Goal: Task Accomplishment & Management: Manage account settings

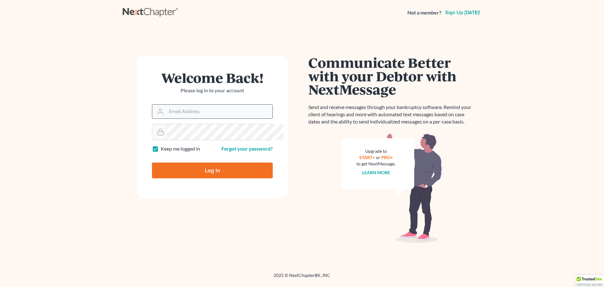
click at [204, 118] on input "Email Address" at bounding box center [219, 111] width 106 height 14
type input "[EMAIL_ADDRESS][DOMAIN_NAME]"
click at [246, 151] on link "Forgot your password?" at bounding box center [246, 148] width 51 height 6
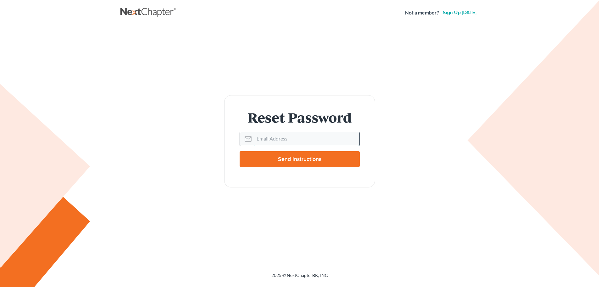
click at [272, 136] on input "Email Address" at bounding box center [306, 139] width 105 height 14
type input "[EMAIL_ADDRESS][DOMAIN_NAME]"
click at [307, 158] on input "Send Instructions" at bounding box center [300, 159] width 120 height 16
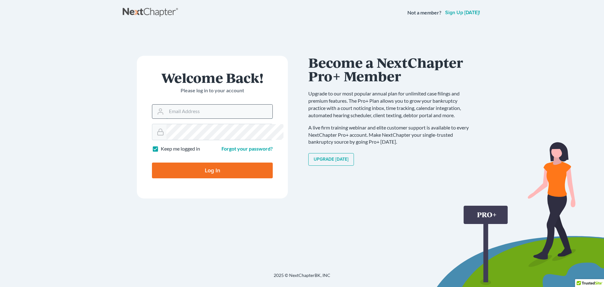
click at [172, 118] on input "Email Address" at bounding box center [219, 111] width 106 height 14
type input "[EMAIL_ADDRESS][DOMAIN_NAME]"
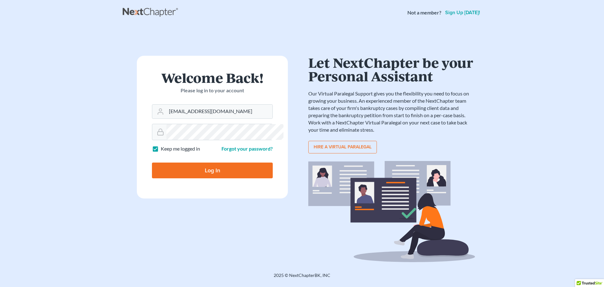
click at [210, 178] on input "Log In" at bounding box center [212, 170] width 121 height 16
type input "Thinking..."
click at [200, 118] on input "Email Address" at bounding box center [219, 111] width 106 height 14
drag, startPoint x: 165, startPoint y: 126, endPoint x: 256, endPoint y: 126, distance: 90.9
click at [256, 118] on input "[EMAIL_ADDRESS][DOMAIN_NAME]" at bounding box center [219, 111] width 106 height 14
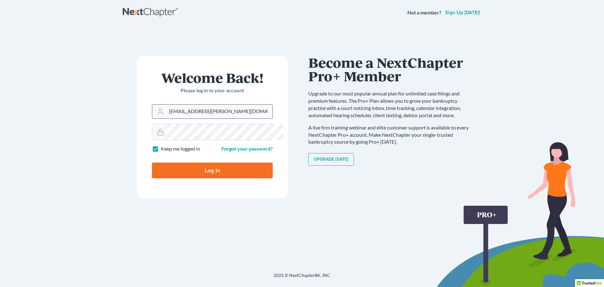
type input "solzyndorf@rubin-zyndorf.com"
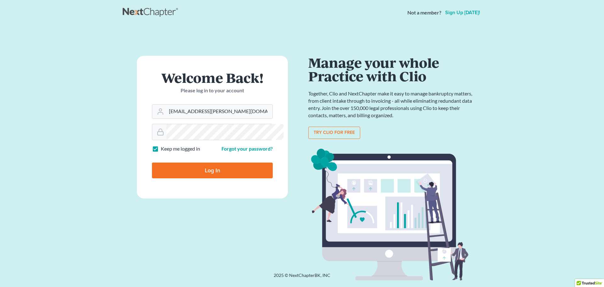
click at [192, 178] on input "Log In" at bounding box center [212, 170] width 121 height 16
type input "Thinking..."
click at [249, 151] on link "Forgot your password?" at bounding box center [246, 148] width 51 height 6
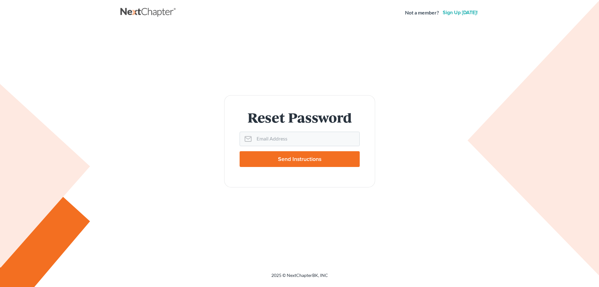
click at [412, 15] on strong "Not a member?" at bounding box center [422, 12] width 34 height 7
click at [461, 14] on link "Sign up [DATE]!" at bounding box center [460, 12] width 37 height 5
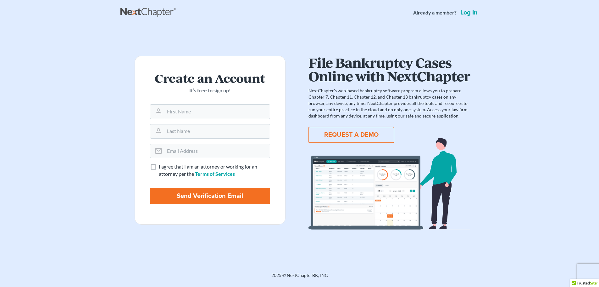
scroll to position [29, 0]
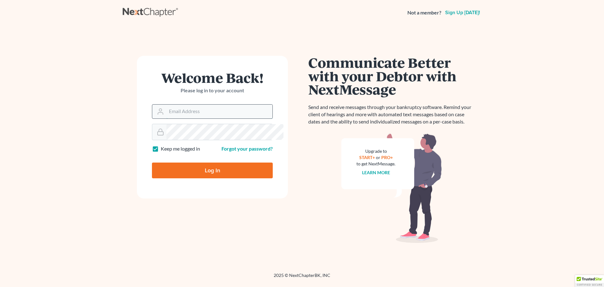
click at [216, 118] on input "Email Address" at bounding box center [219, 111] width 106 height 14
type input "szyndorf@lawrz.com"
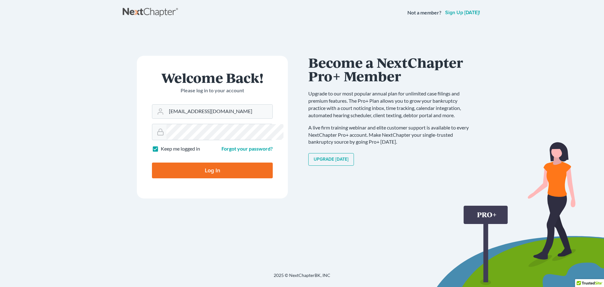
click at [209, 178] on input "Log In" at bounding box center [212, 170] width 121 height 16
type input "Thinking..."
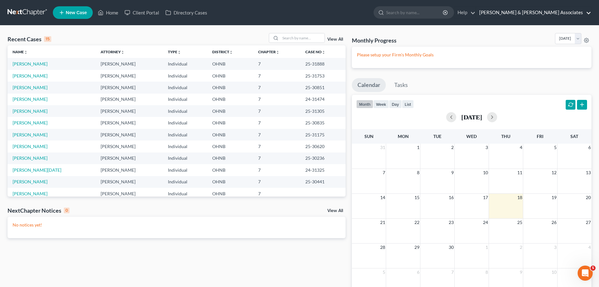
click at [587, 13] on link "Rubin & Zyndorf Associates" at bounding box center [533, 12] width 115 height 11
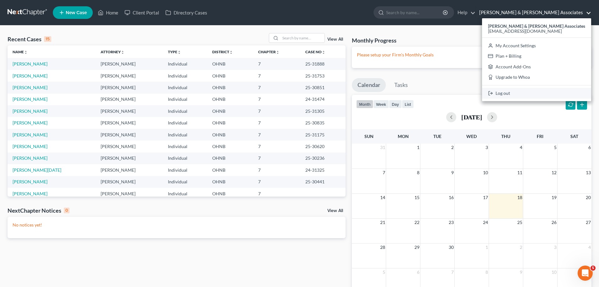
click at [542, 98] on link "Log out" at bounding box center [536, 93] width 109 height 11
